Goal: Information Seeking & Learning: Learn about a topic

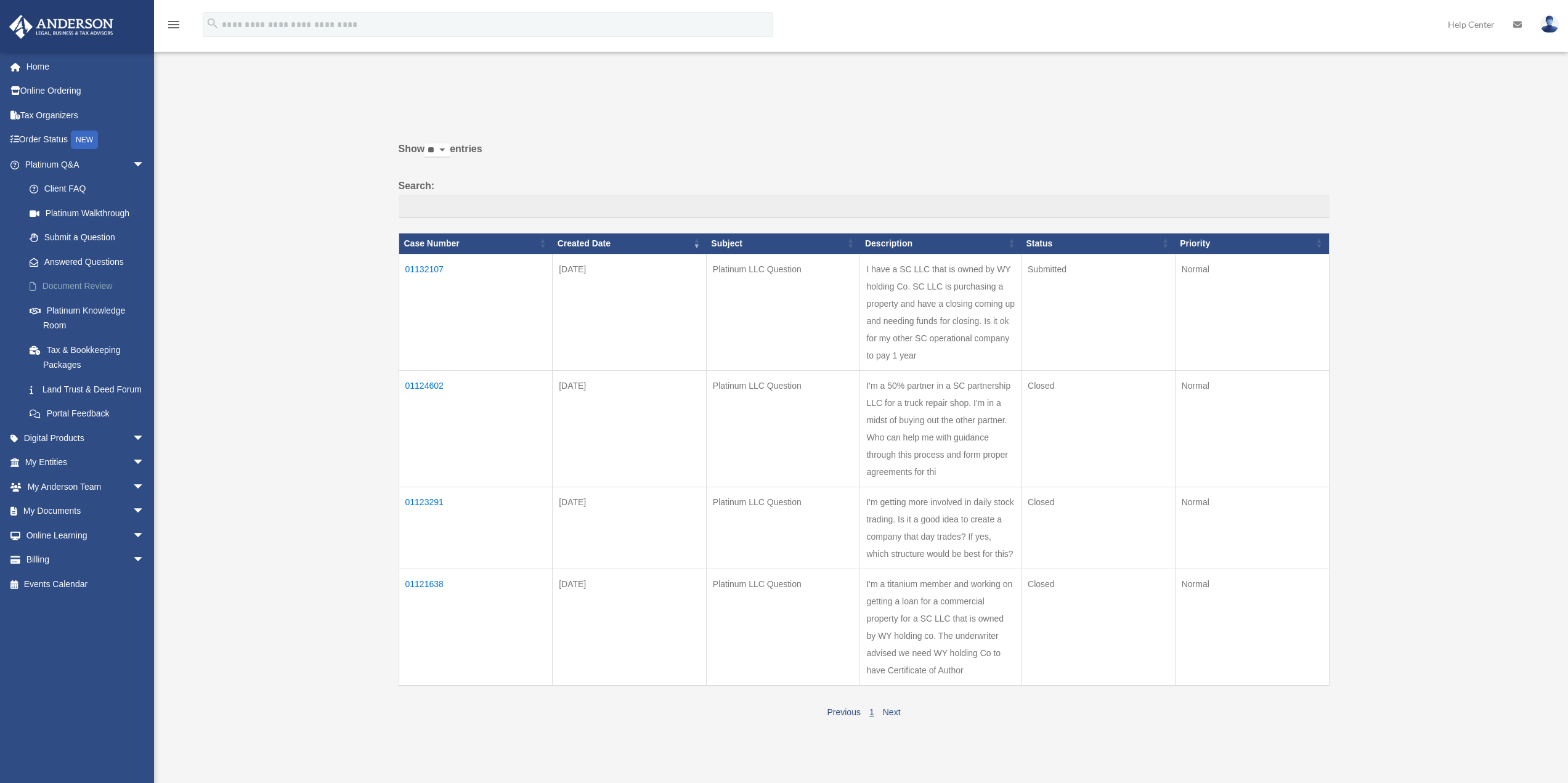
click at [84, 287] on link "Document Review" at bounding box center [90, 286] width 146 height 24
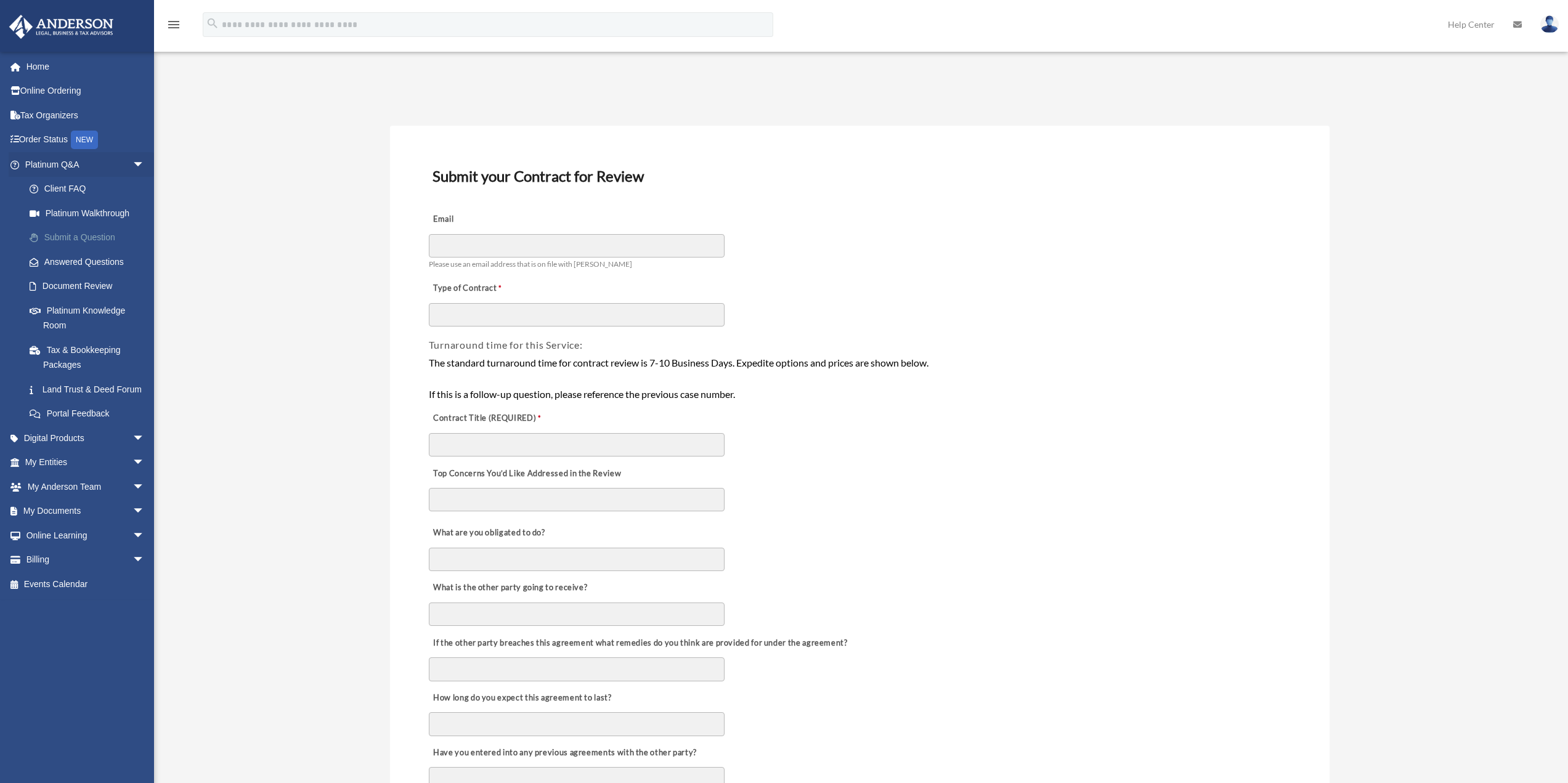
click at [75, 238] on link "Submit a Question" at bounding box center [90, 237] width 146 height 24
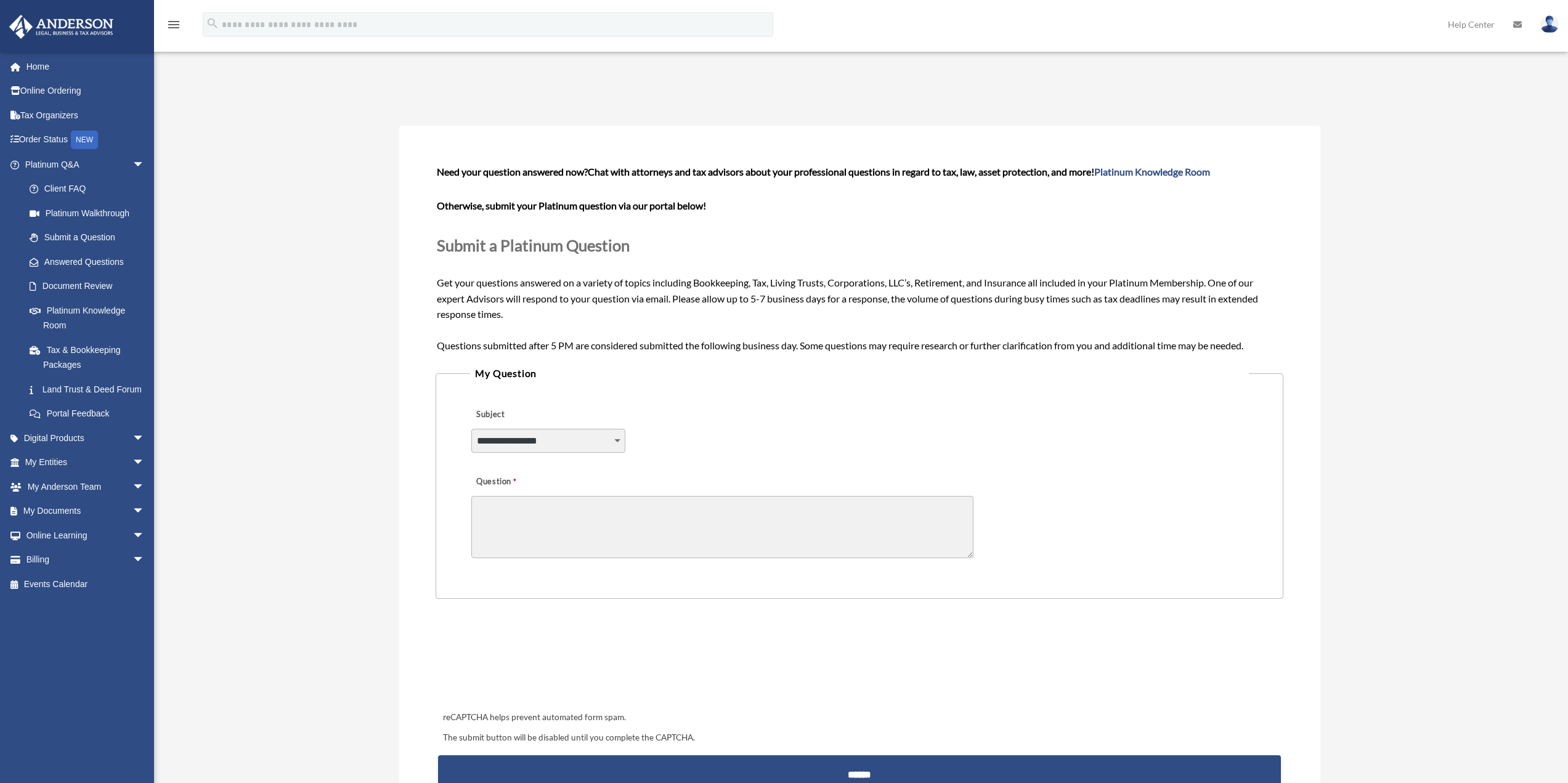
click at [67, 262] on link "Answered Questions" at bounding box center [90, 262] width 146 height 24
